Goal: Information Seeking & Learning: Learn about a topic

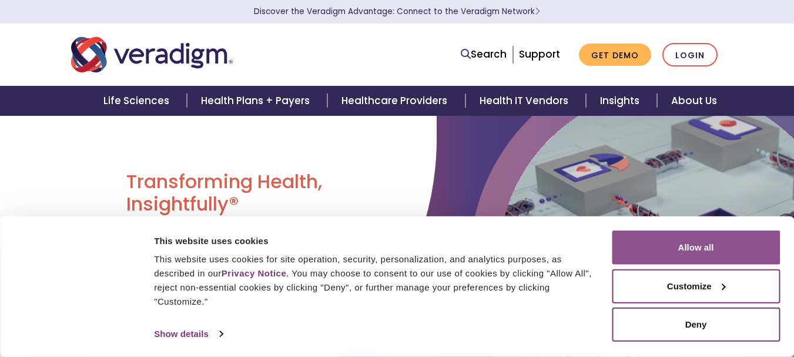
click at [695, 239] on button "Allow all" at bounding box center [696, 247] width 168 height 34
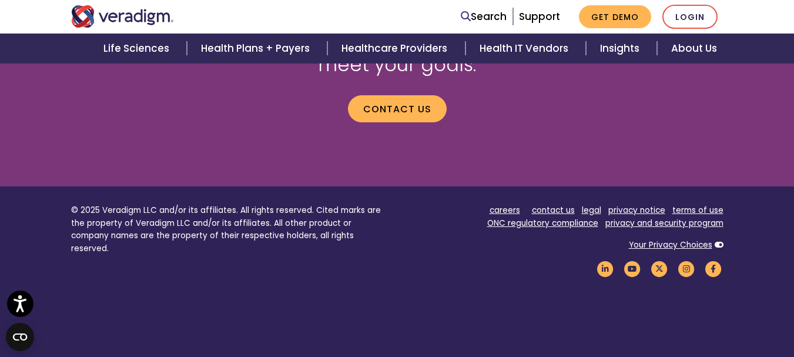
scroll to position [1525, 0]
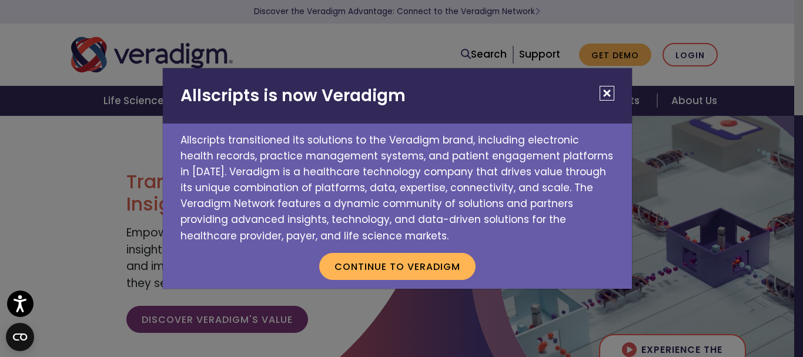
click at [615, 91] on h2 "Allscripts is now Veradigm" at bounding box center [397, 95] width 469 height 55
click at [609, 93] on button "Close" at bounding box center [607, 93] width 15 height 15
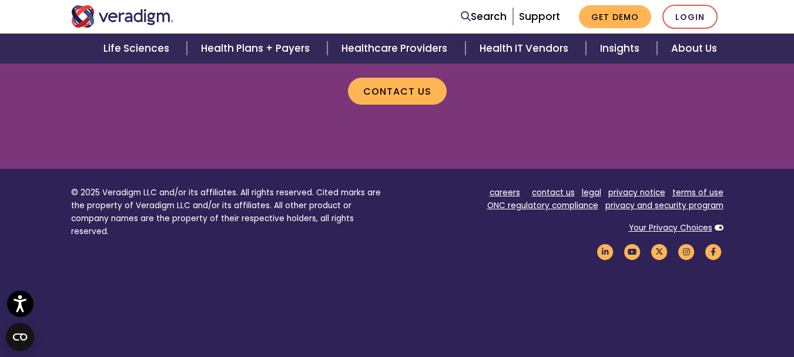
scroll to position [1701, 0]
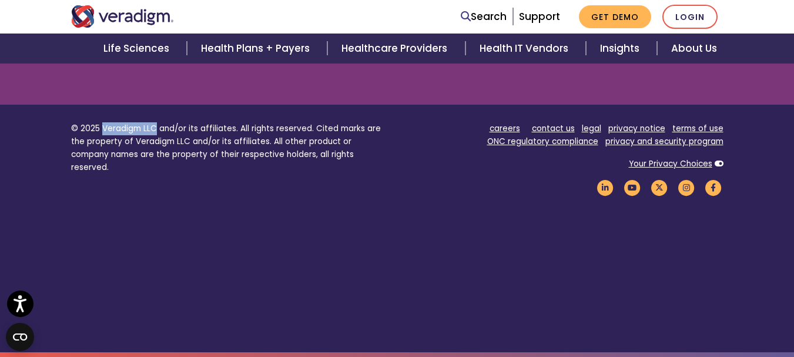
drag, startPoint x: 101, startPoint y: 127, endPoint x: 156, endPoint y: 125, distance: 55.3
click at [156, 125] on p "© 2025 Veradigm LLC and/or its affiliates. All rights reserved. Cited marks are…" at bounding box center [229, 147] width 317 height 51
copy p "Veradigm LLC"
